Goal: Check status: Check status

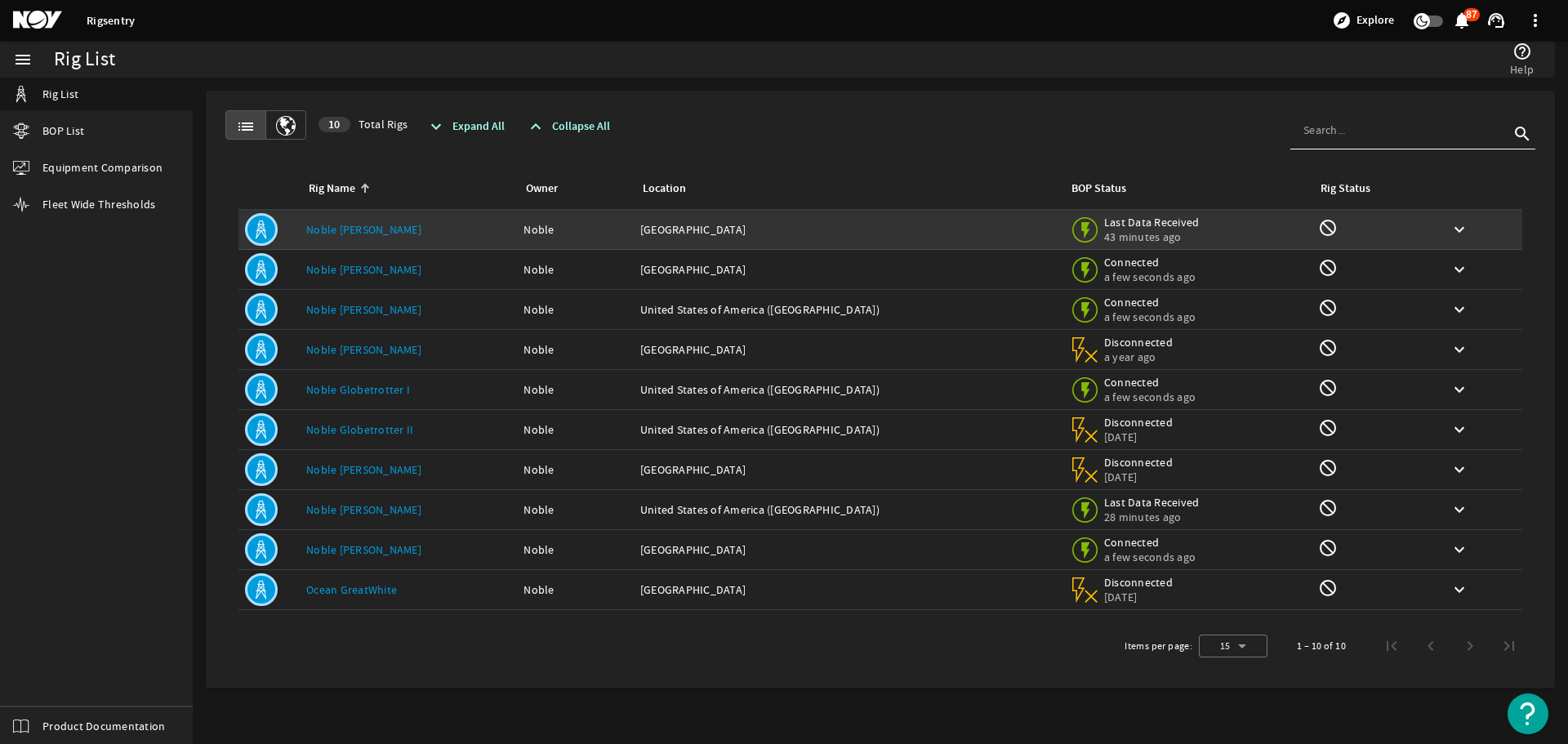
click at [339, 235] on link "Noble [PERSON_NAME]" at bounding box center [364, 230] width 115 height 15
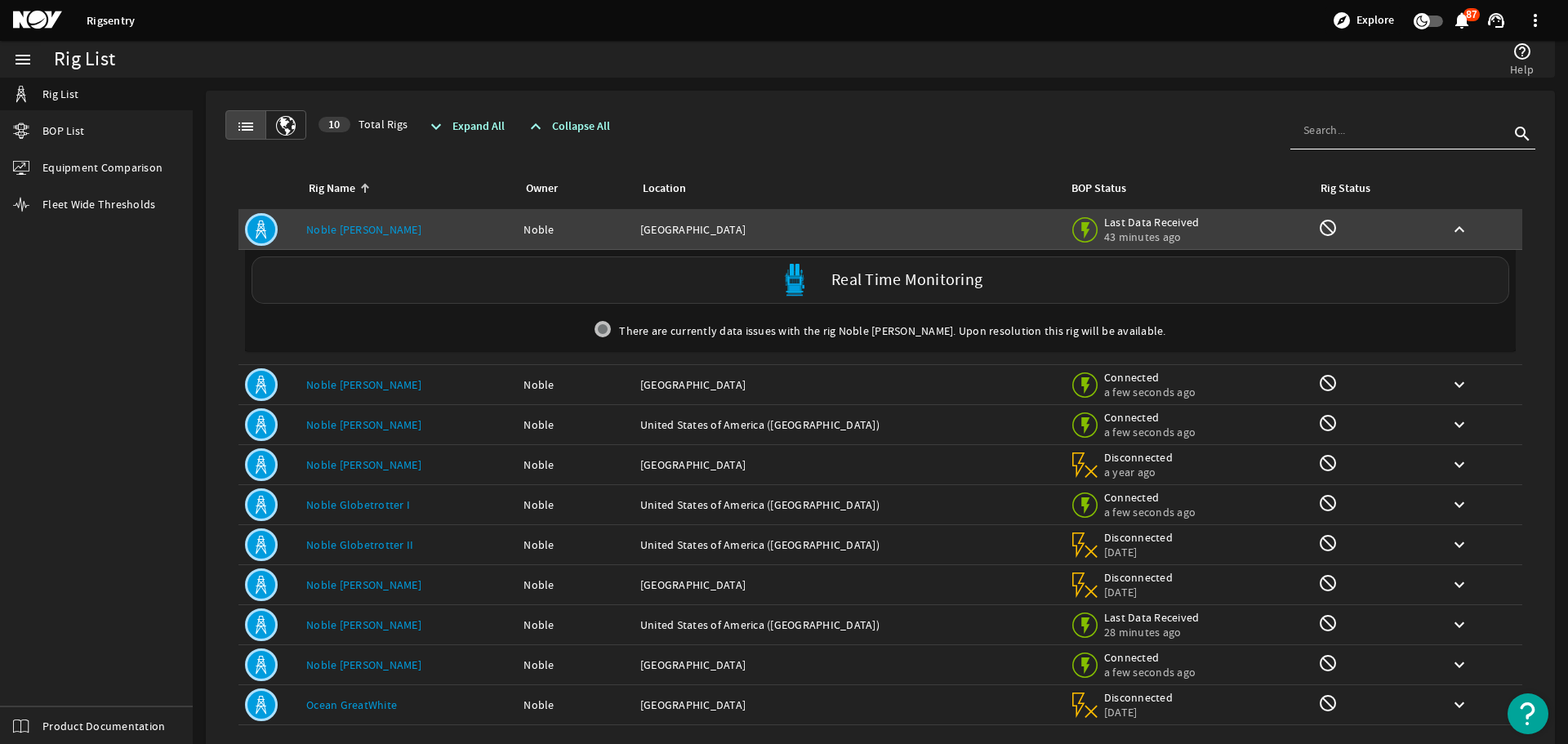
click at [931, 288] on label "Real Time Monitoring" at bounding box center [906, 280] width 151 height 17
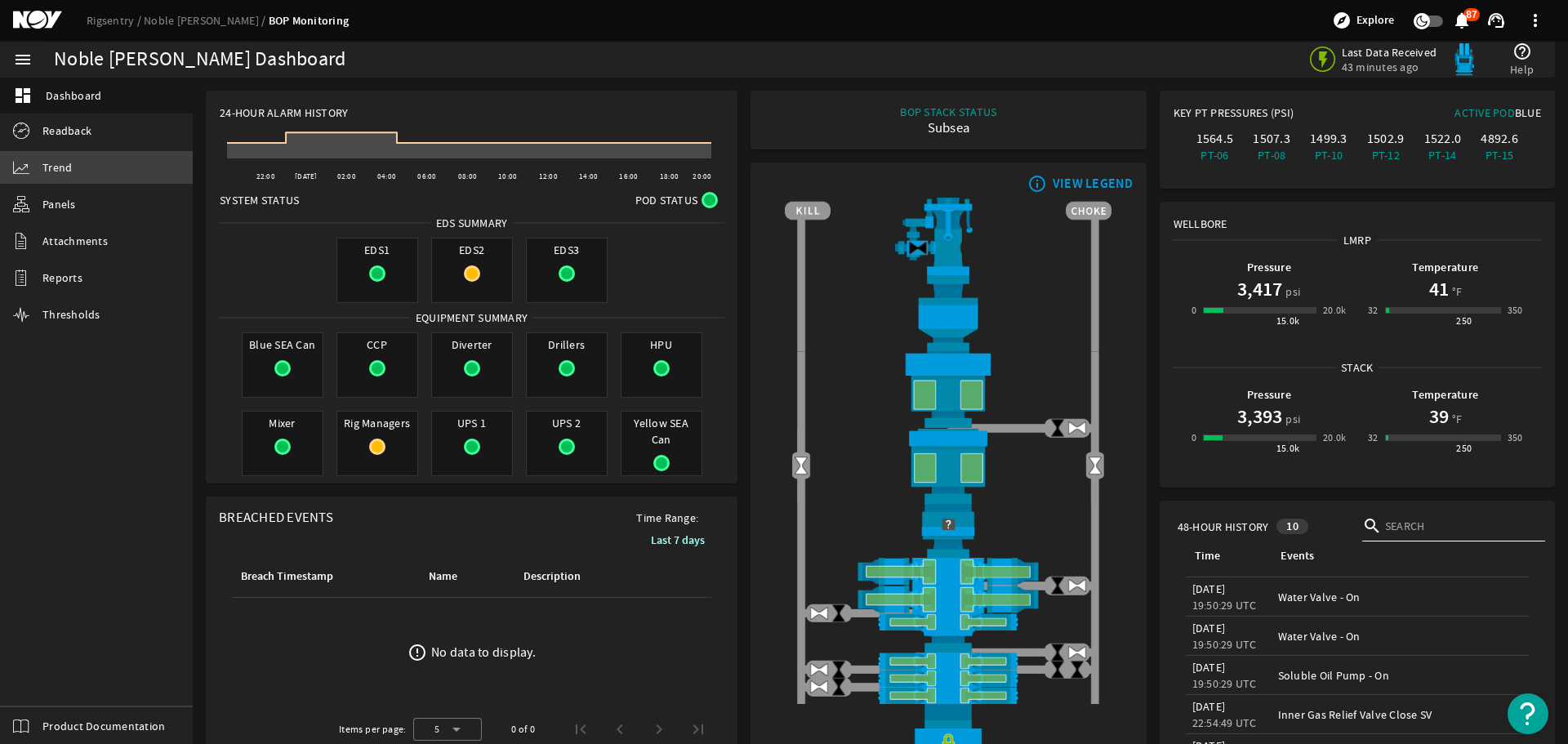
click at [72, 171] on link "Trend" at bounding box center [96, 167] width 193 height 33
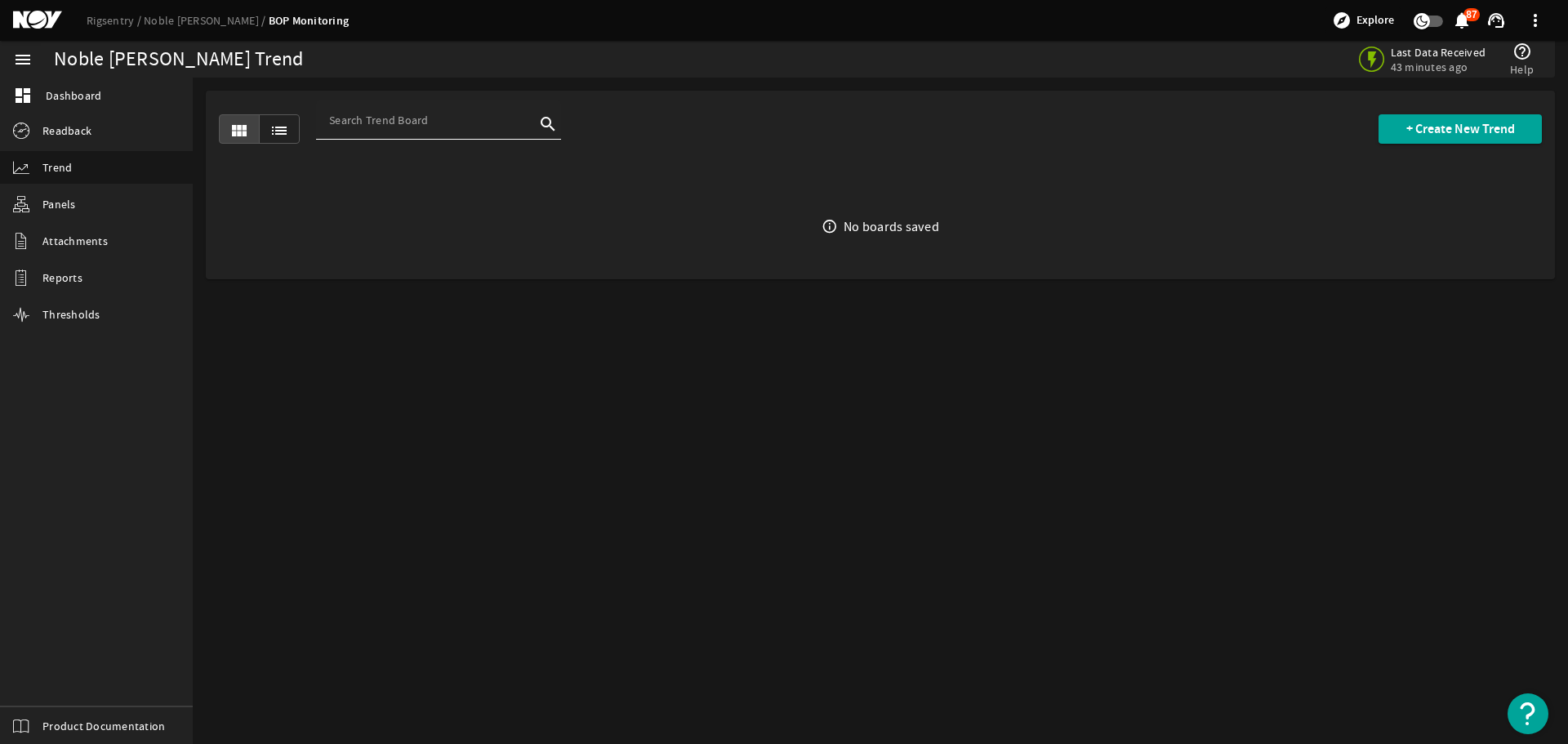
click at [404, 127] on input at bounding box center [432, 120] width 206 height 16
click at [470, 125] on input at bounding box center [432, 120] width 206 height 16
click at [1450, 133] on span "+ Create New Trend" at bounding box center [1461, 129] width 109 height 16
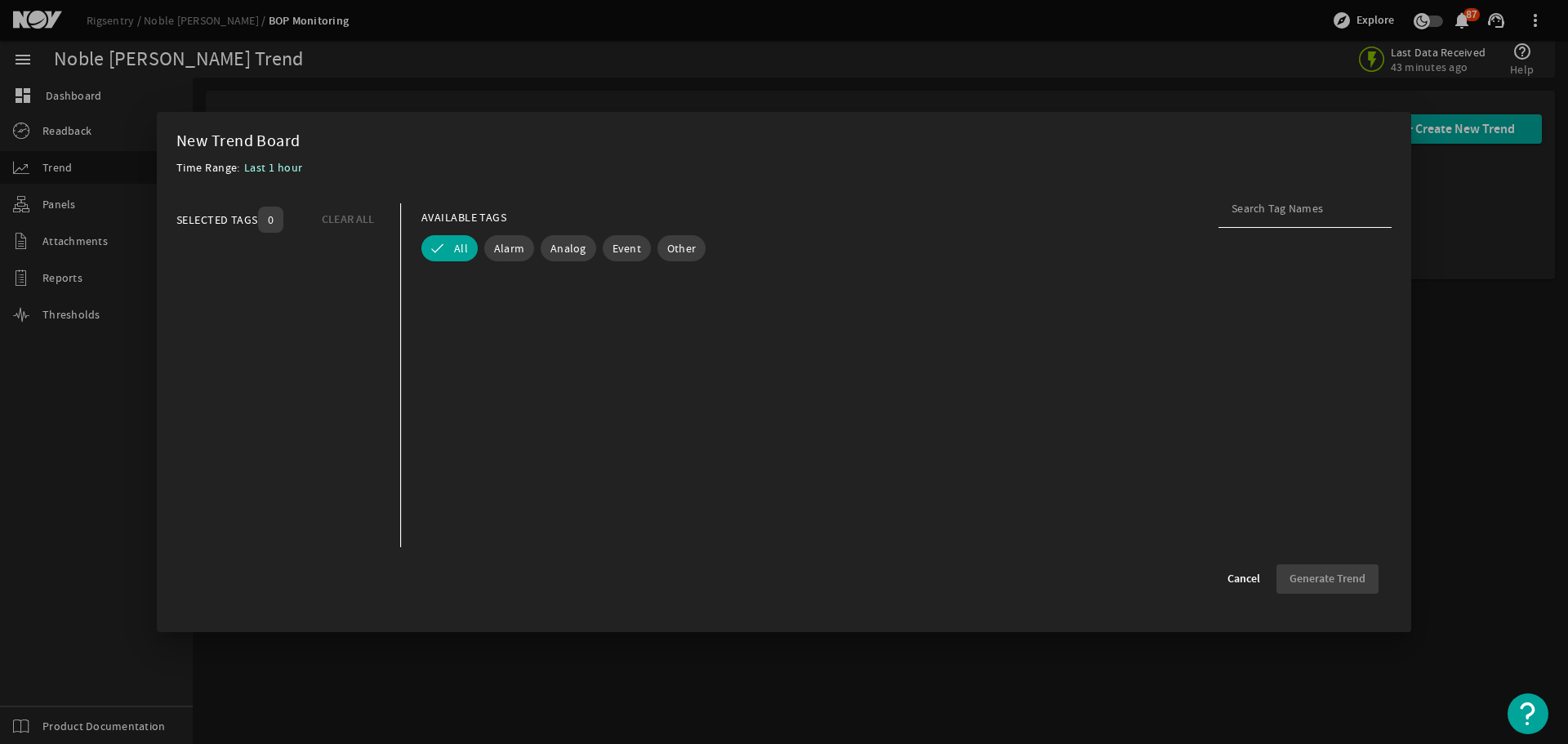
scroll to position [179098, 0]
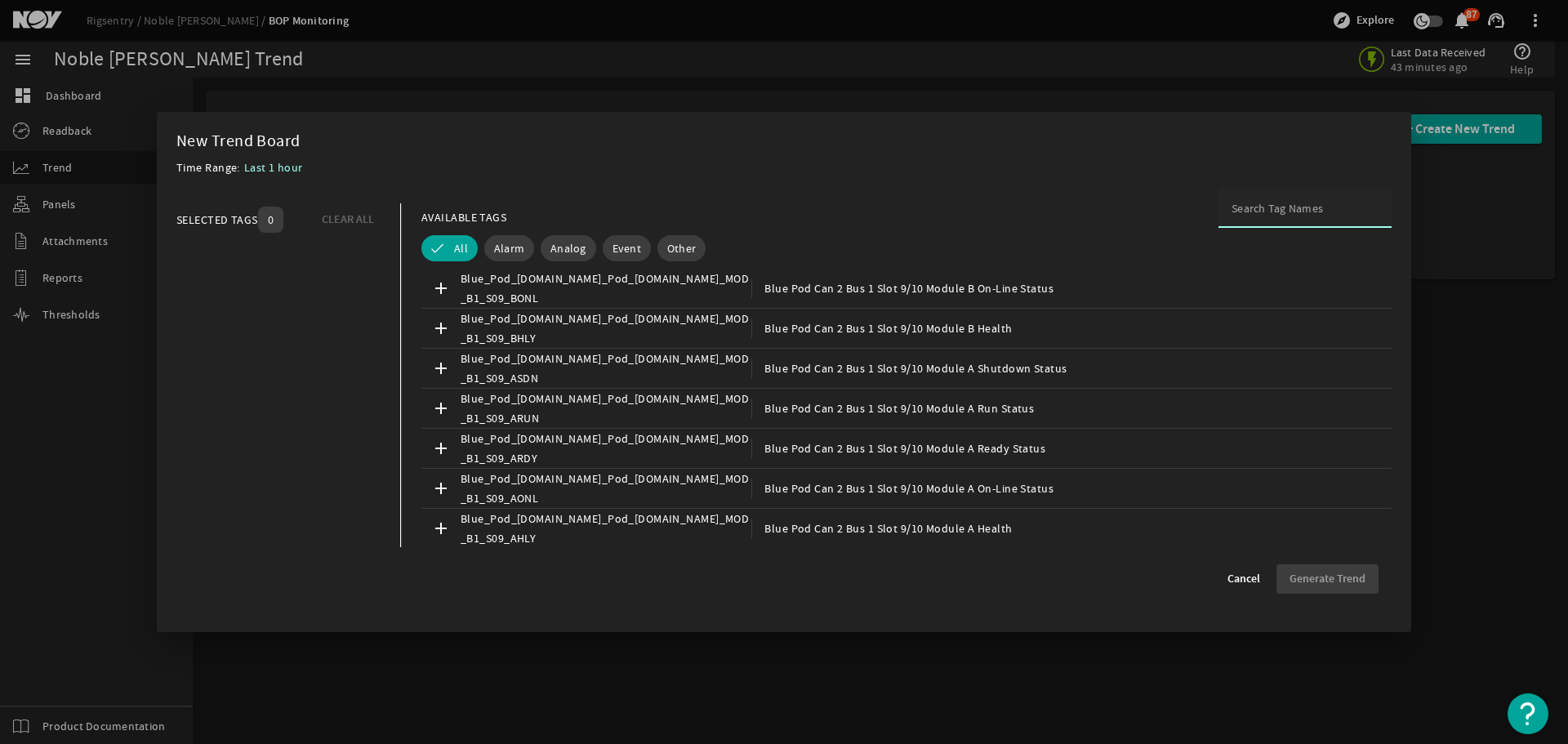
click at [1265, 206] on input at bounding box center [1304, 208] width 147 height 16
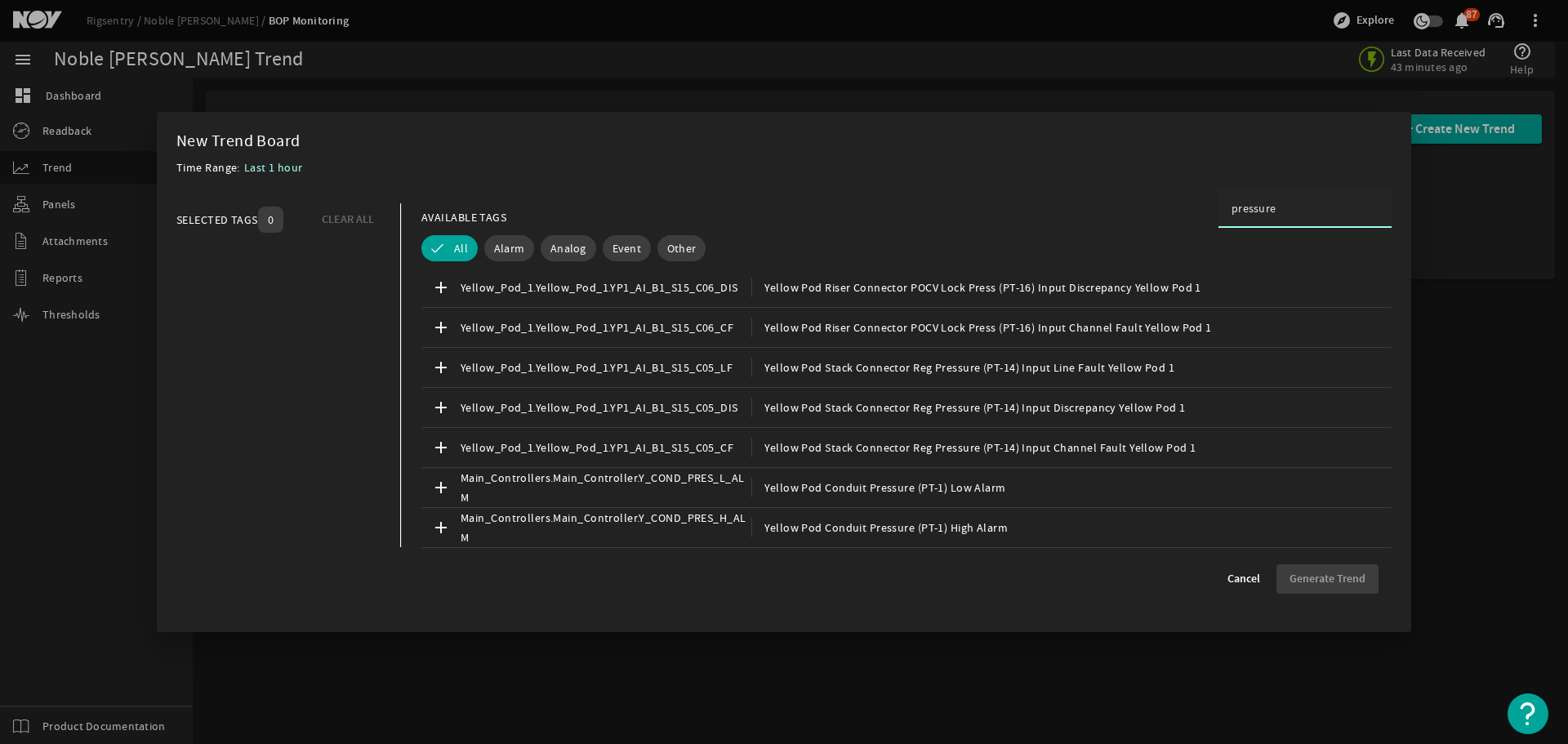
scroll to position [9595, 0]
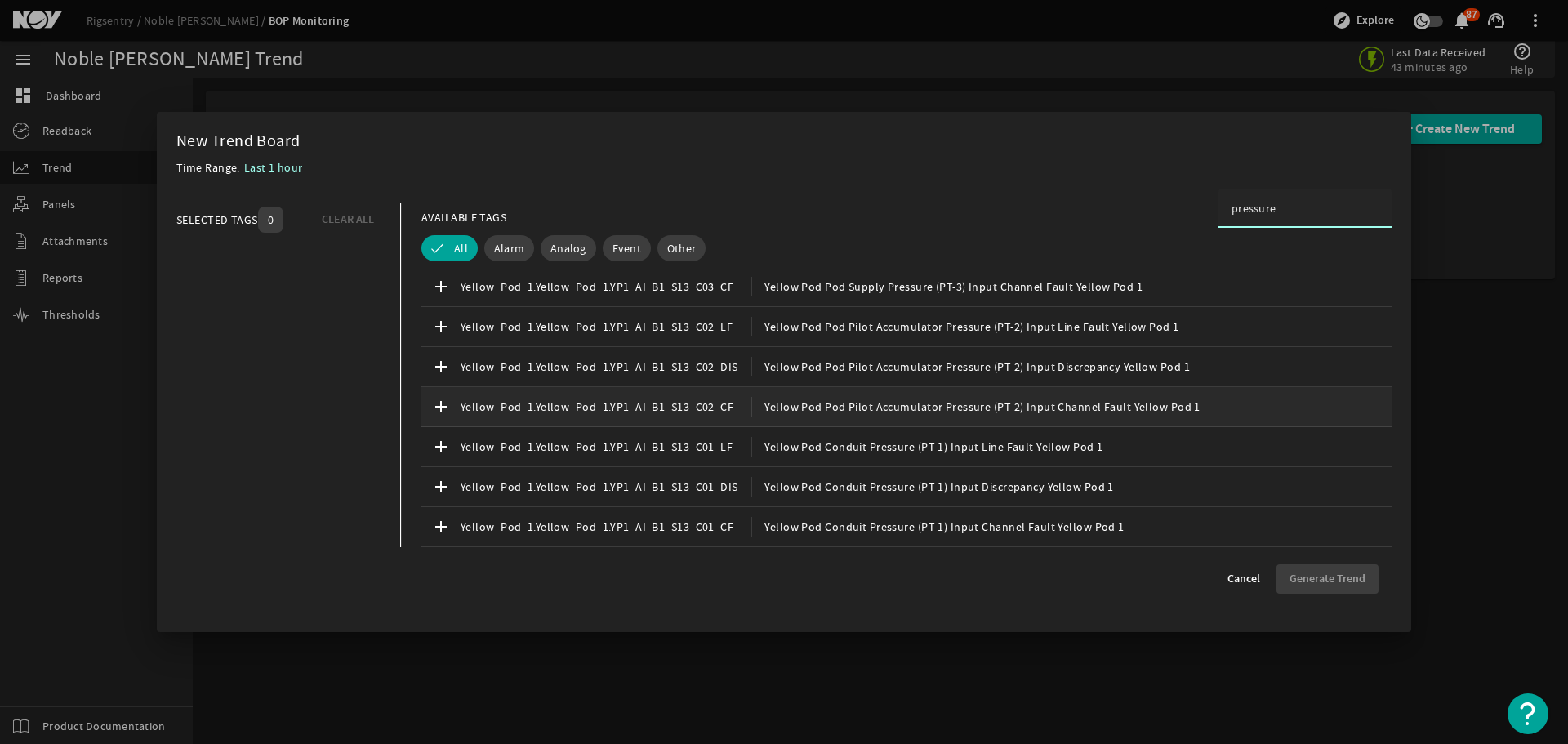
type input "pressure"
click at [856, 408] on span "Yellow Pod Pod Pilot Accumulator Pressure (PT-2) Input Channel Fault Yellow Pod…" at bounding box center [975, 407] width 448 height 20
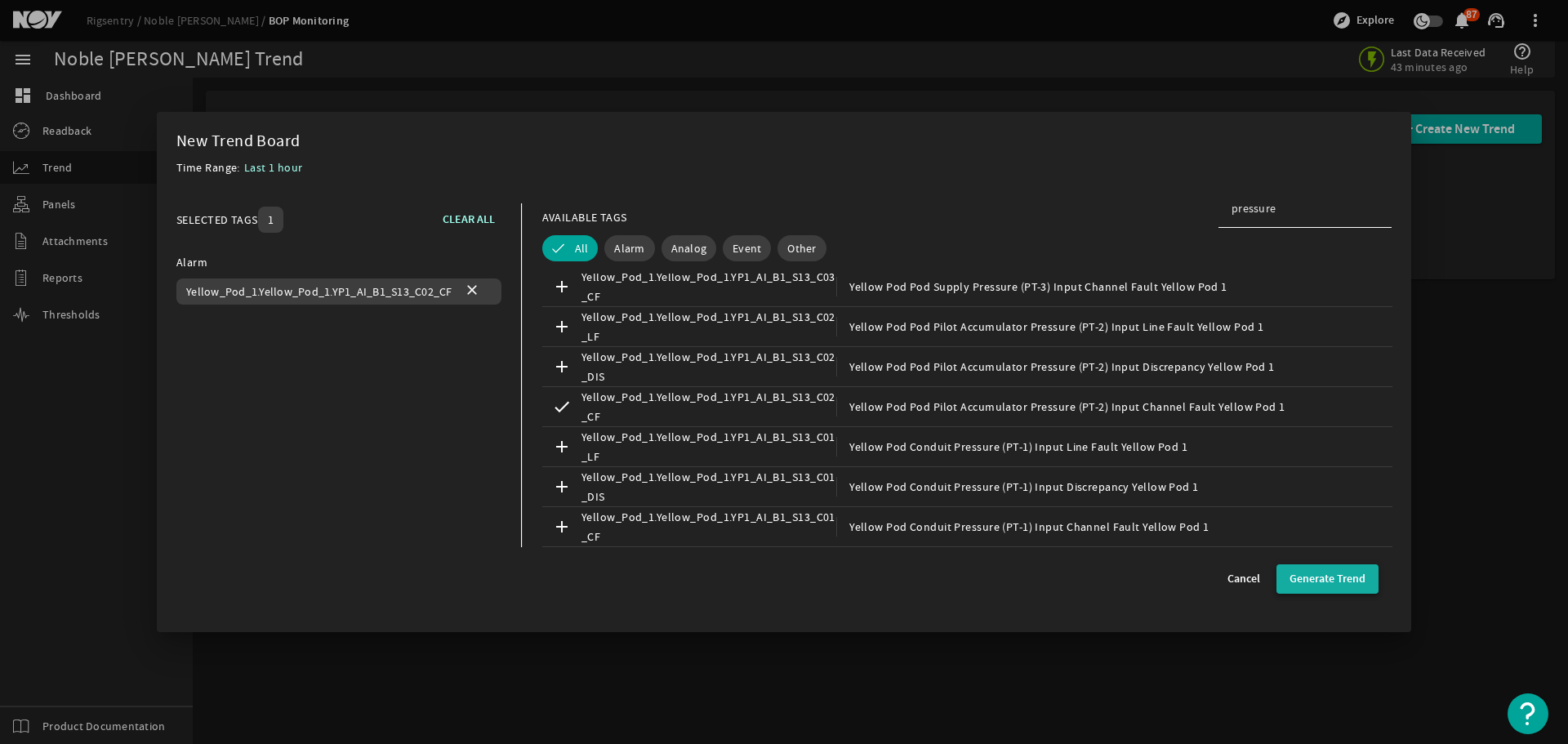
click at [1316, 583] on span "Generate Trend" at bounding box center [1328, 579] width 76 height 16
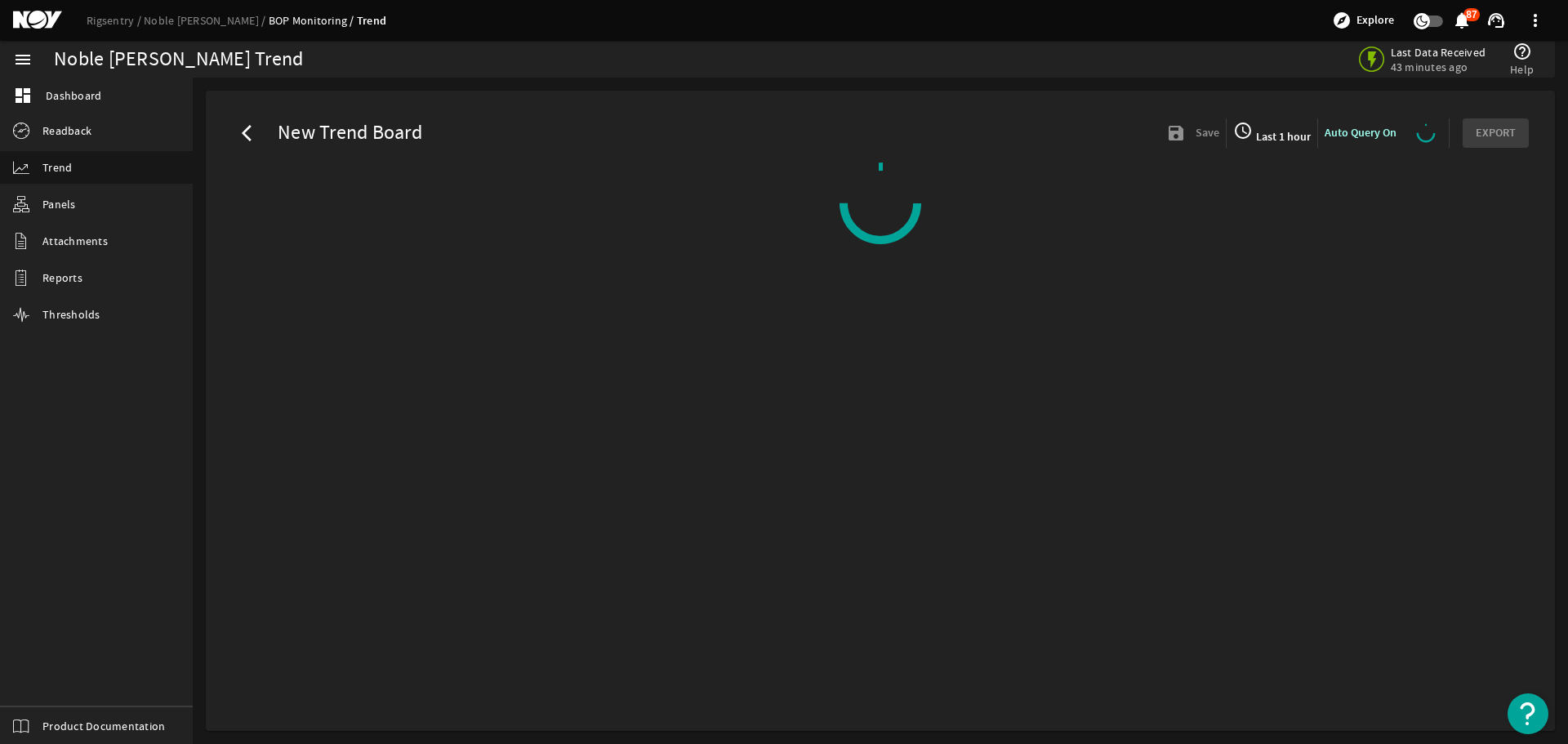
select select "10M"
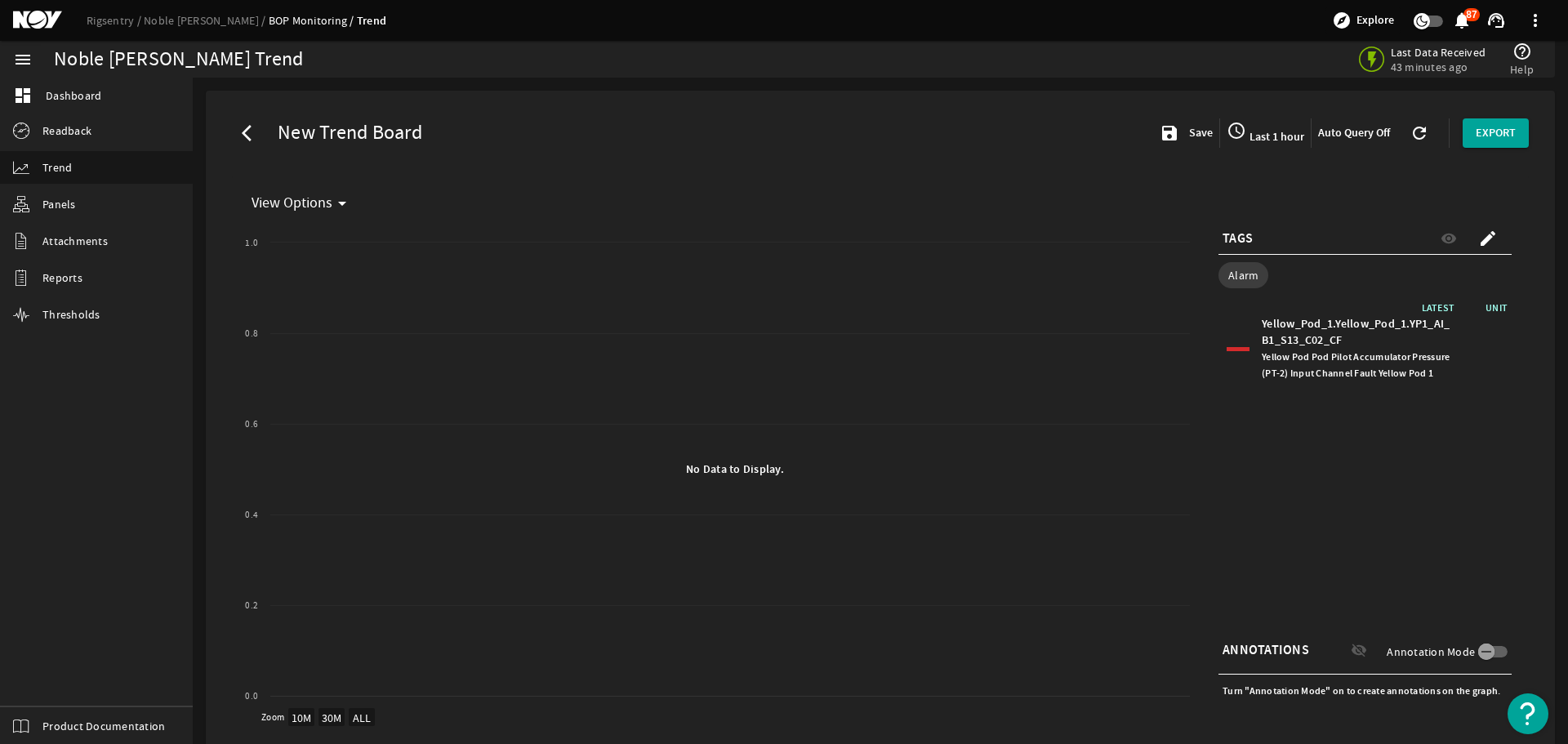
click at [1261, 137] on span "Last 1 hour" at bounding box center [1275, 137] width 58 height 16
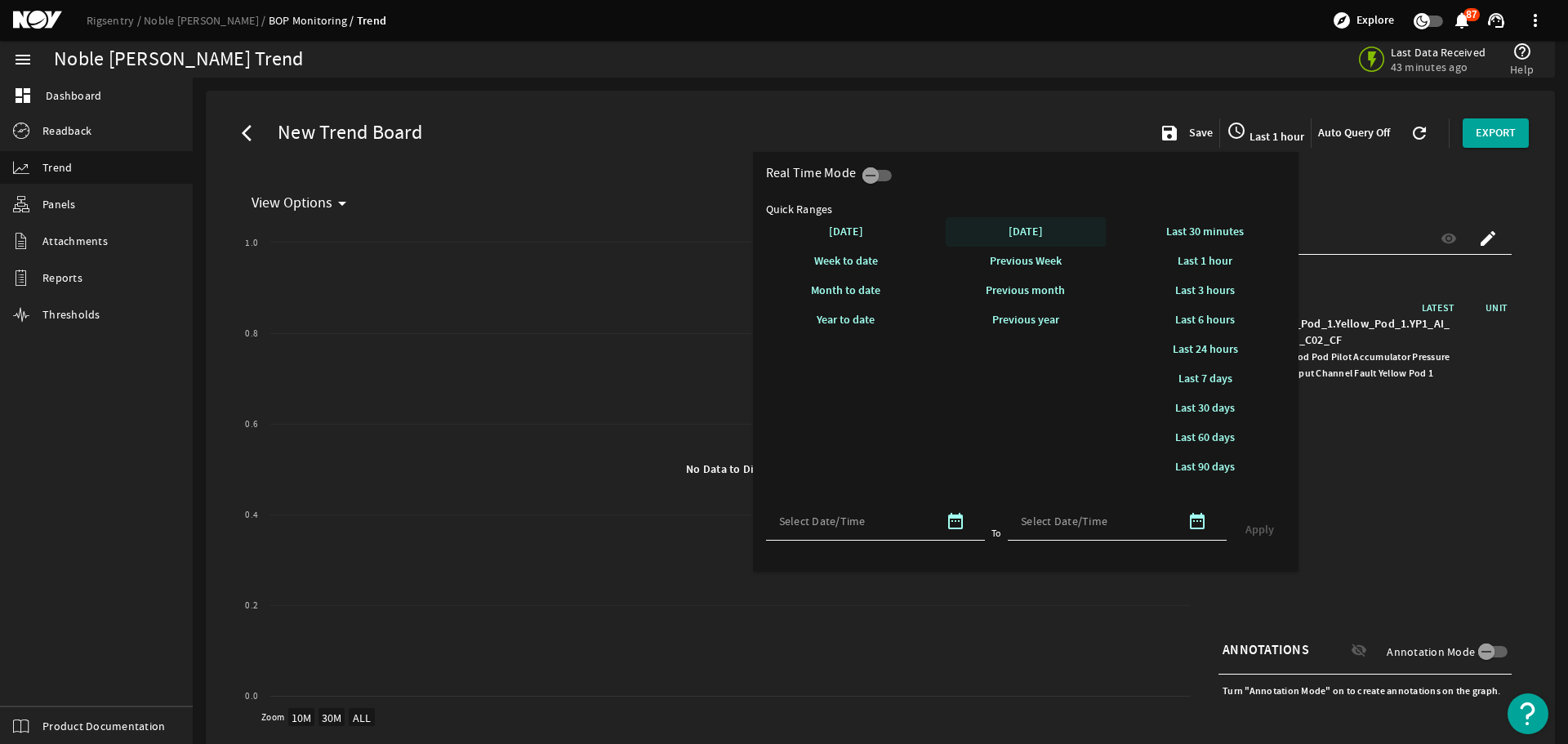
click at [1041, 236] on span "[DATE]" at bounding box center [1026, 232] width 35 height 16
select select "10M"
